Goal: Check status: Check status

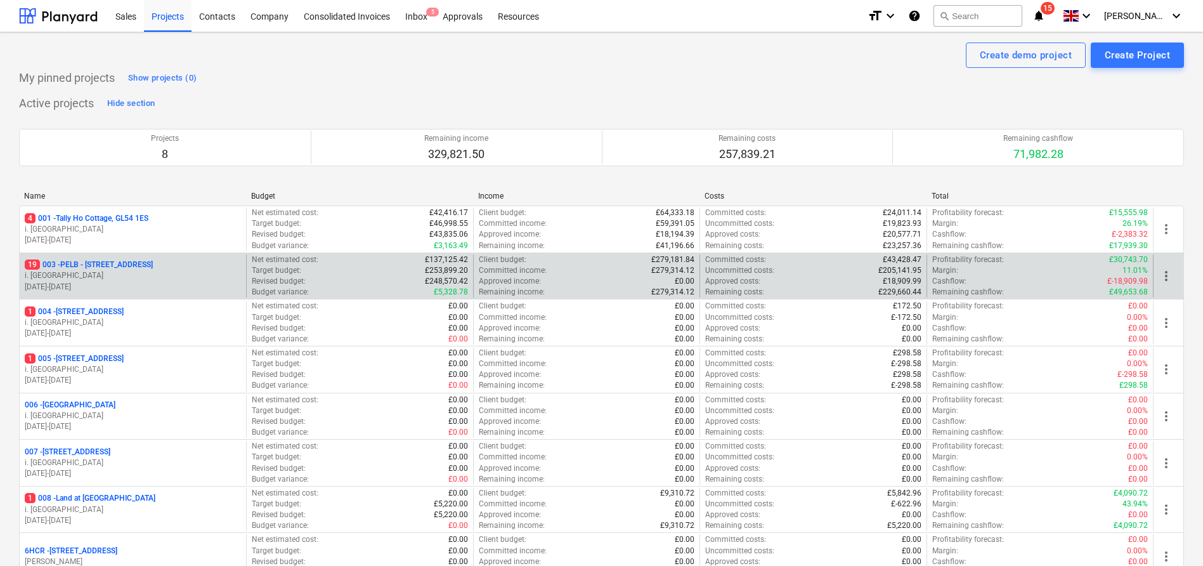
click at [119, 263] on p "19 003 - PELB - [GEOGRAPHIC_DATA], [GEOGRAPHIC_DATA], GL2 7NE" at bounding box center [89, 264] width 128 height 11
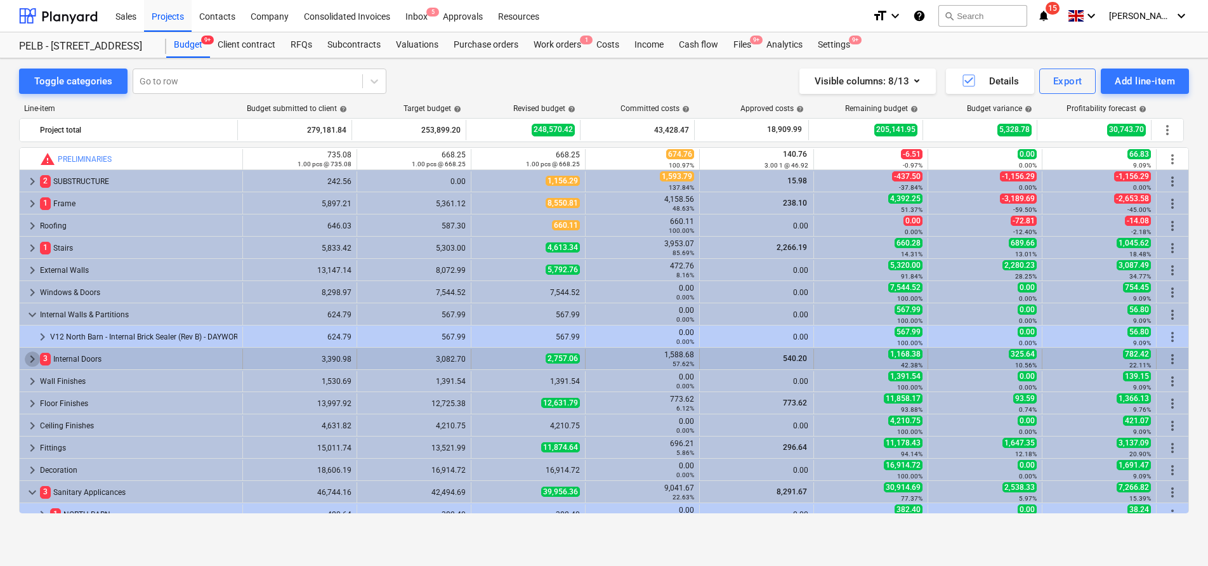
click at [35, 356] on span "keyboard_arrow_right" at bounding box center [32, 358] width 15 height 15
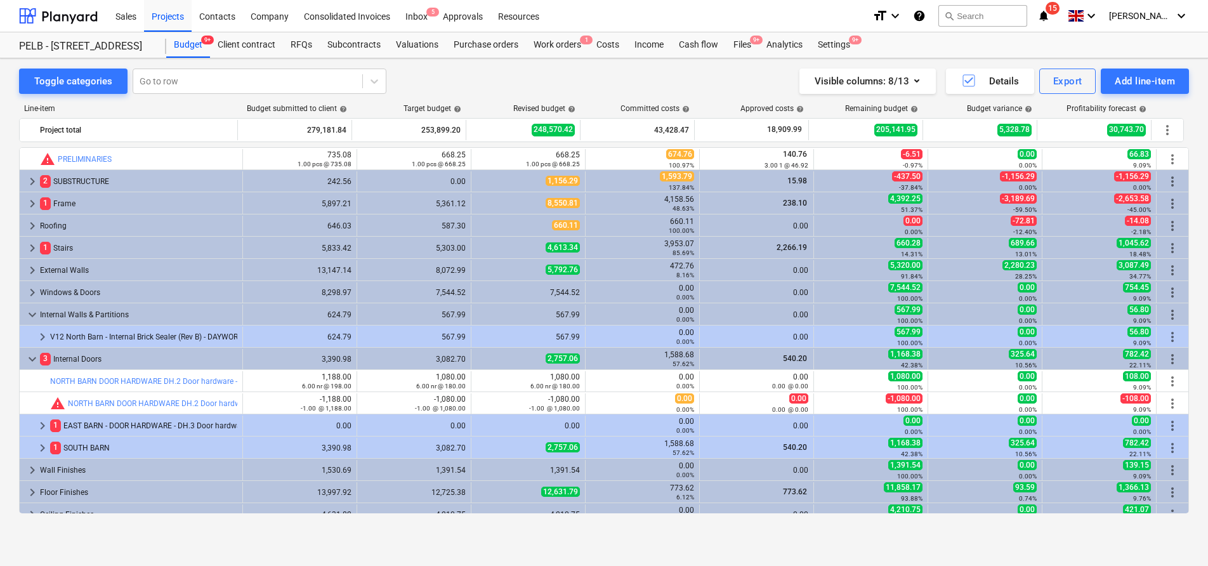
scroll to position [6, 0]
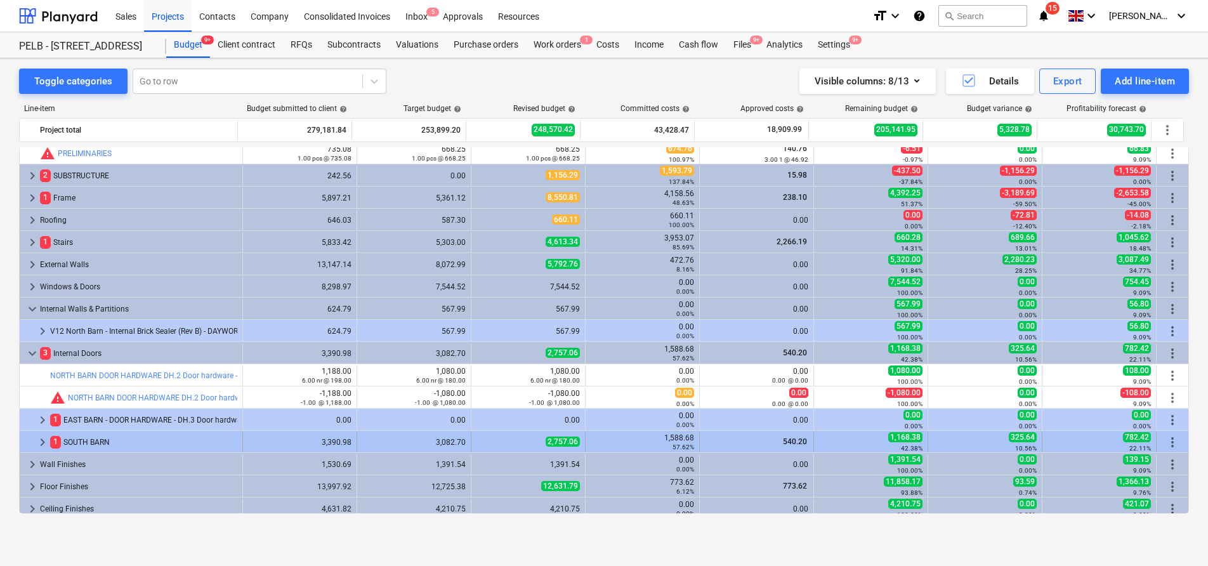
click at [40, 443] on span "keyboard_arrow_right" at bounding box center [42, 441] width 15 height 15
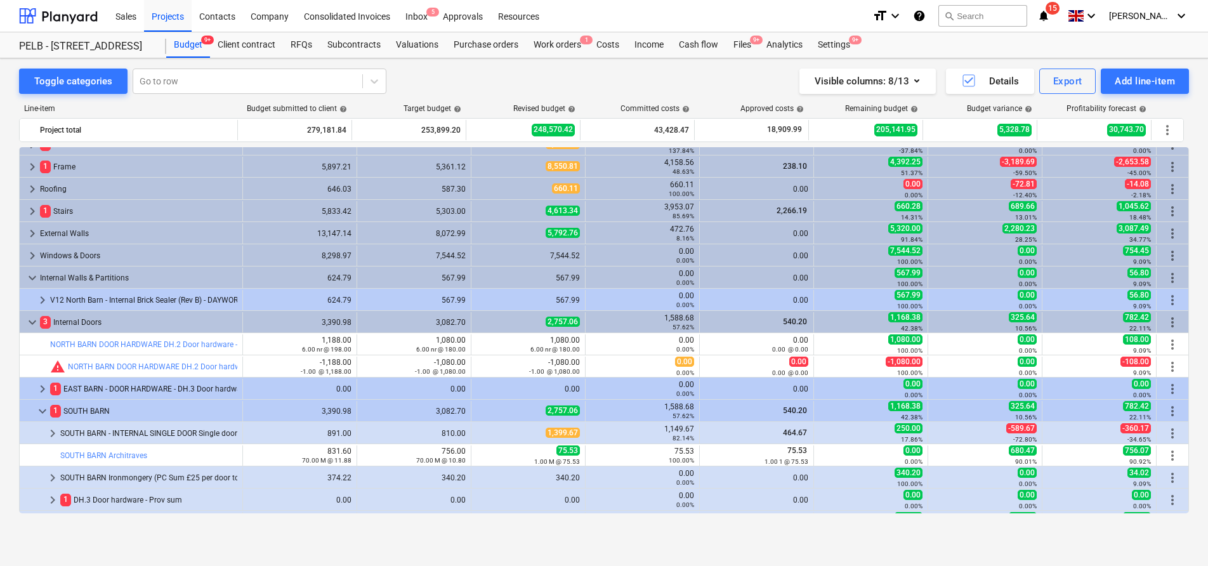
scroll to position [39, 0]
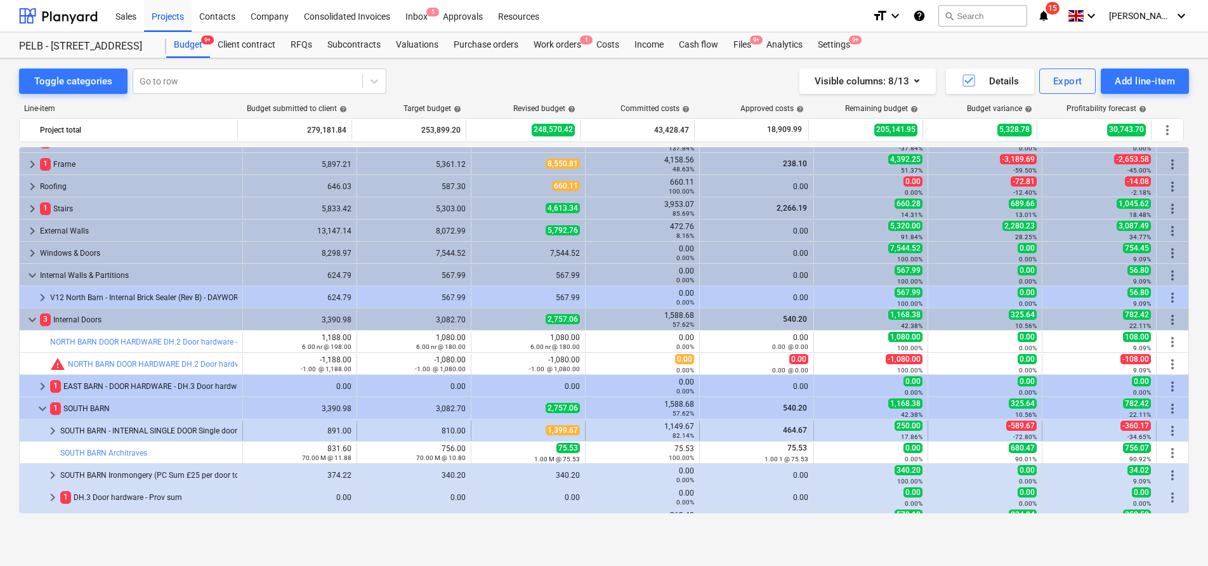
click at [375, 428] on div "810.00" at bounding box center [413, 430] width 103 height 9
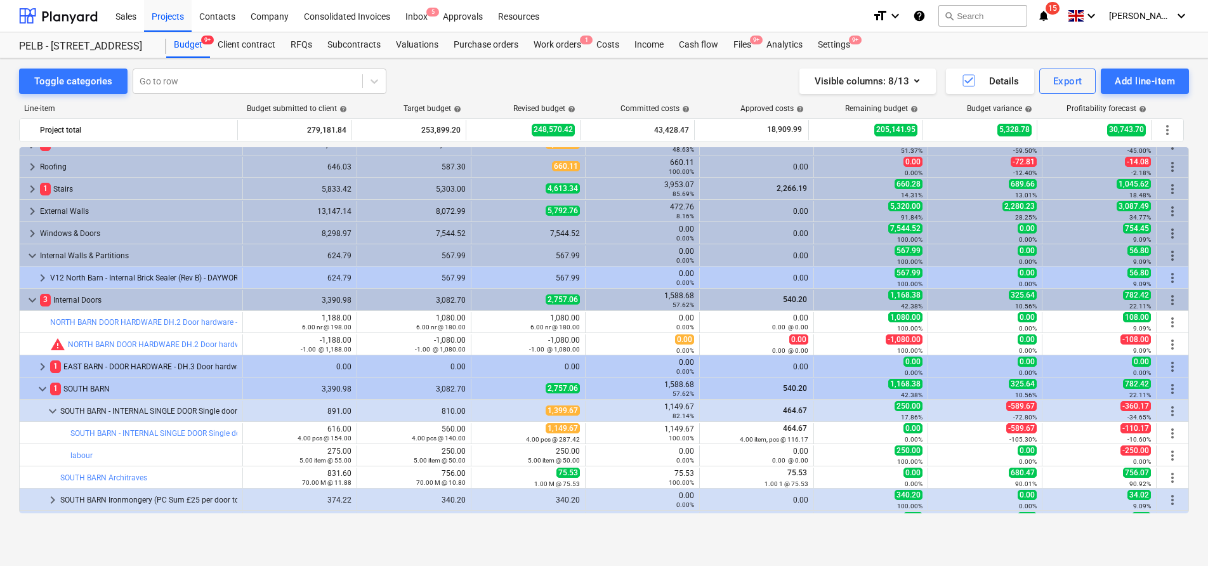
scroll to position [60, 0]
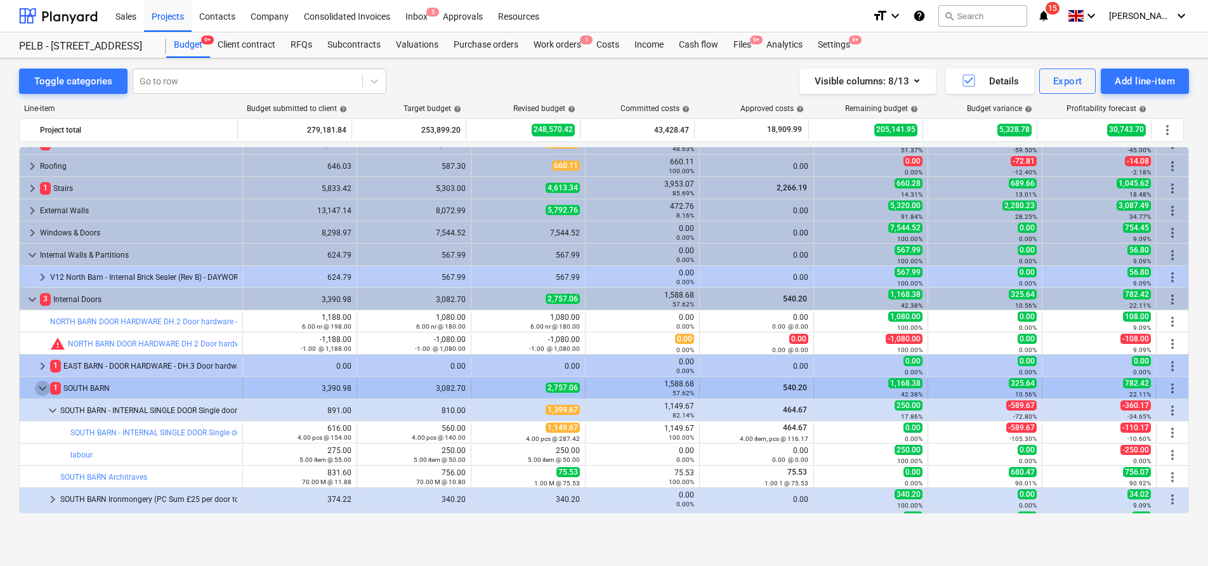
click at [45, 388] on span "keyboard_arrow_down" at bounding box center [42, 388] width 15 height 15
